Goal: Task Accomplishment & Management: Use online tool/utility

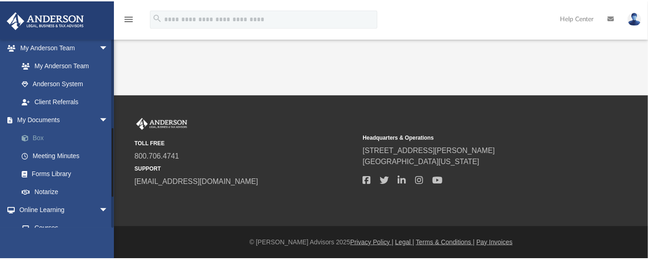
scroll to position [256, 0]
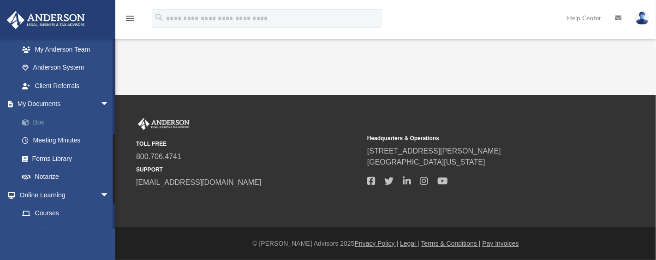
click at [41, 122] on link "Box" at bounding box center [68, 122] width 110 height 18
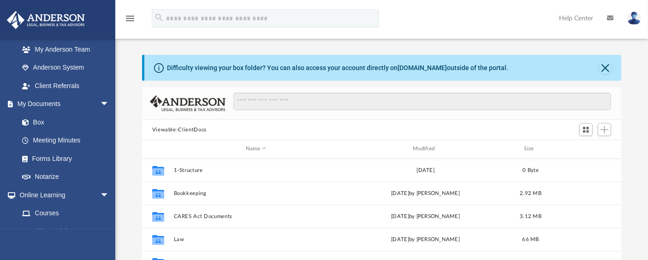
scroll to position [201, 471]
click at [604, 67] on button "Close" at bounding box center [604, 67] width 13 height 13
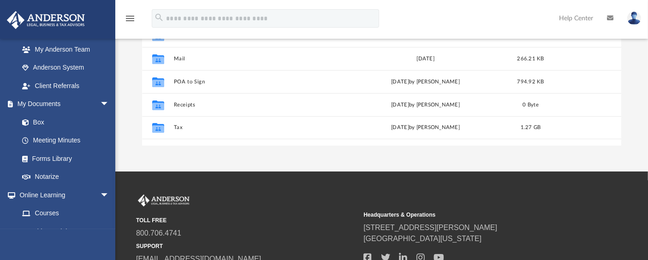
scroll to position [205, 0]
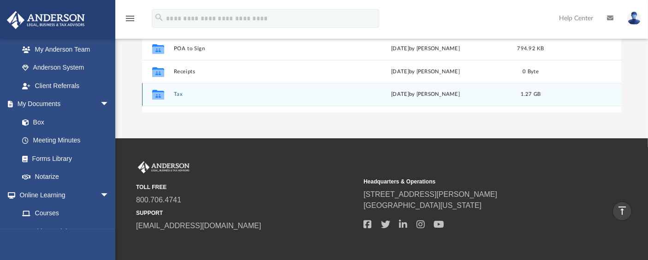
click at [176, 95] on button "Tax" at bounding box center [255, 94] width 165 height 6
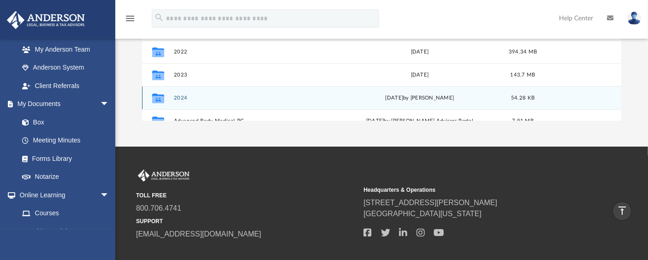
scroll to position [102, 0]
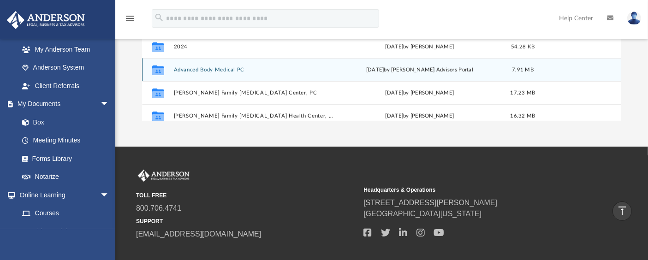
click at [216, 68] on button "Advanced Body Medical PC" at bounding box center [253, 70] width 161 height 6
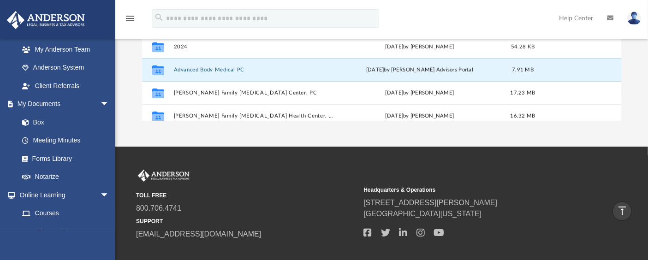
scroll to position [0, 0]
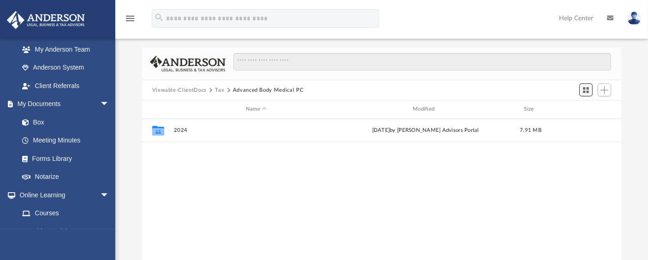
click at [584, 90] on span "Switch to Grid View" at bounding box center [586, 90] width 8 height 8
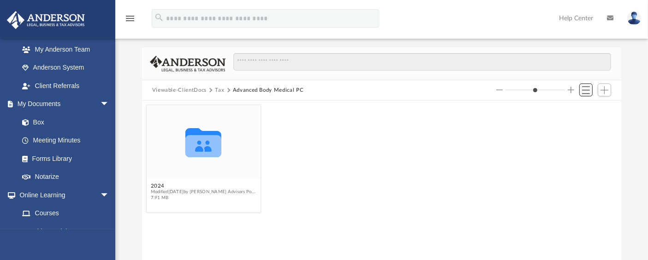
scroll to position [201, 471]
click at [584, 90] on span "Switch to List View" at bounding box center [586, 90] width 8 height 8
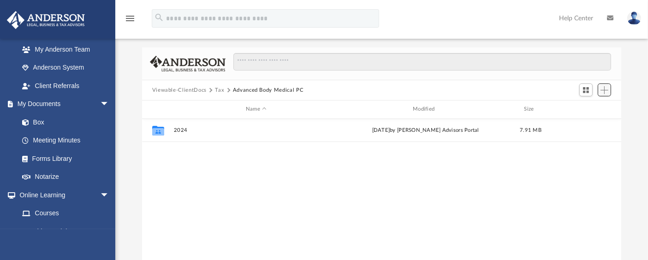
click at [609, 90] on button "Add" at bounding box center [604, 89] width 14 height 13
click at [588, 108] on li "Upload" at bounding box center [591, 108] width 30 height 10
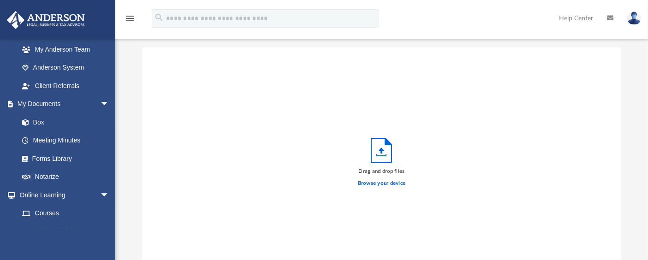
scroll to position [226, 471]
click at [380, 181] on label "Browse your device" at bounding box center [382, 183] width 48 height 8
click at [0, 0] on input "Browse your device" at bounding box center [0, 0] width 0 height 0
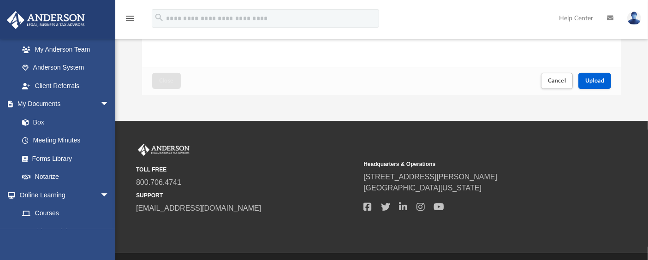
scroll to position [248, 0]
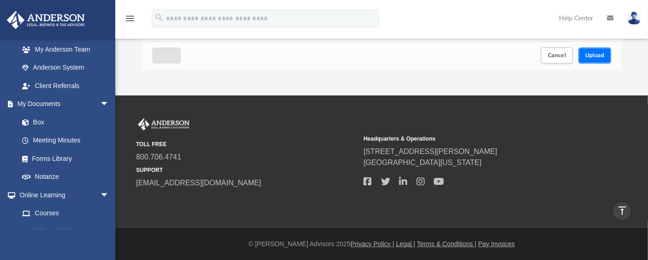
click at [591, 56] on span "Upload" at bounding box center [594, 56] width 19 height 6
click at [165, 57] on span "Close" at bounding box center [166, 56] width 15 height 6
